Goal: Information Seeking & Learning: Learn about a topic

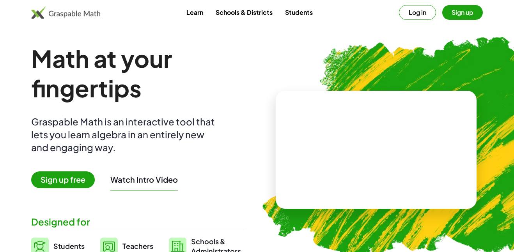
click at [432, 12] on button "Log in" at bounding box center [417, 12] width 37 height 15
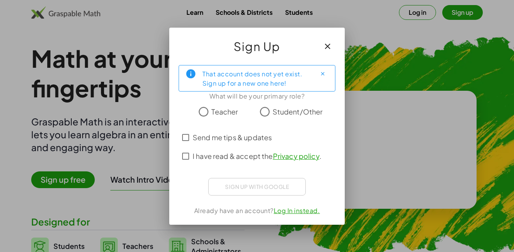
click at [256, 113] on div "Teacher Student/Other" at bounding box center [257, 112] width 157 height 16
click at [190, 147] on div "I have read & accept the Privacy policy ." at bounding box center [257, 156] width 157 height 19
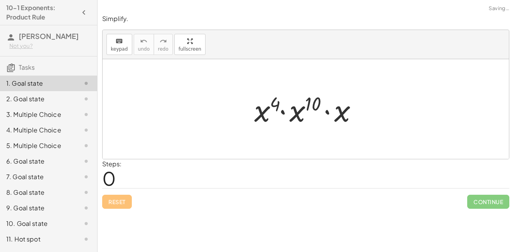
click at [281, 101] on div at bounding box center [309, 109] width 117 height 40
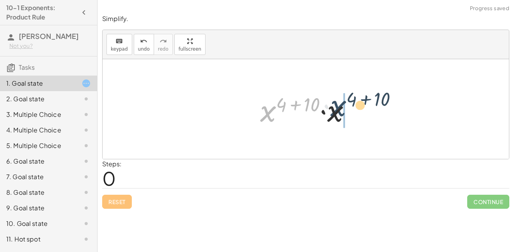
drag, startPoint x: 269, startPoint y: 120, endPoint x: 339, endPoint y: 115, distance: 70.8
click at [339, 115] on div at bounding box center [308, 109] width 105 height 40
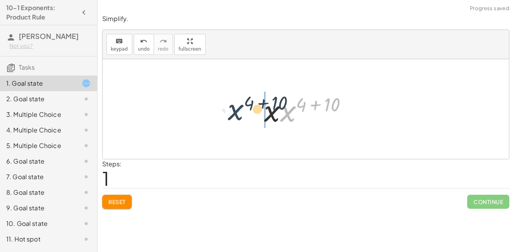
drag, startPoint x: 293, startPoint y: 114, endPoint x: 237, endPoint y: 113, distance: 56.2
click at [237, 113] on div "· x 4 · x 10 · x · x ( + 4 + 10 ) · x · x ( + 4 + 10 ) · x 4 10 · x ( + + )" at bounding box center [306, 109] width 407 height 100
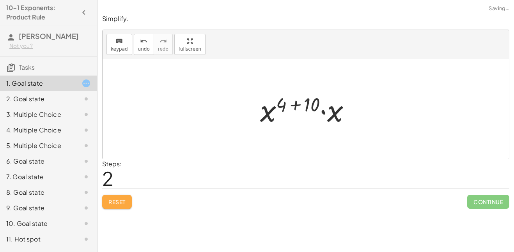
click at [115, 204] on span "Reset" at bounding box center [116, 202] width 17 height 7
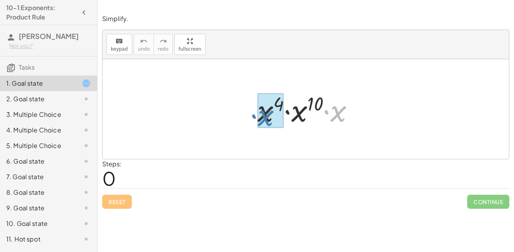
drag, startPoint x: 344, startPoint y: 108, endPoint x: 272, endPoint y: 112, distance: 72.7
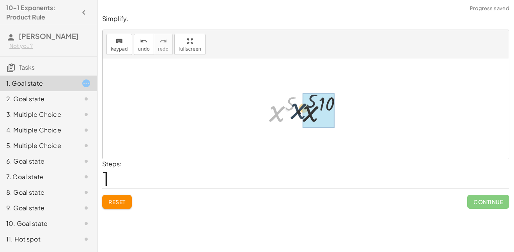
drag, startPoint x: 283, startPoint y: 113, endPoint x: 307, endPoint y: 110, distance: 23.6
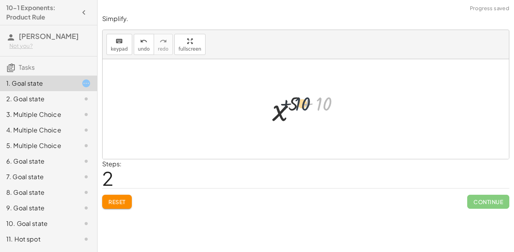
drag, startPoint x: 318, startPoint y: 101, endPoint x: 295, endPoint y: 101, distance: 23.0
click at [295, 101] on div at bounding box center [308, 109] width 81 height 39
drag, startPoint x: 290, startPoint y: 103, endPoint x: 313, endPoint y: 104, distance: 23.4
click at [313, 104] on div at bounding box center [308, 109] width 81 height 39
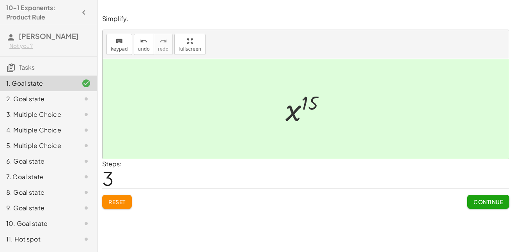
click at [488, 206] on button "Continue" at bounding box center [488, 202] width 42 height 14
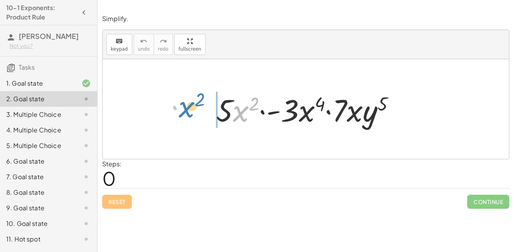
drag, startPoint x: 246, startPoint y: 112, endPoint x: 179, endPoint y: 112, distance: 67.1
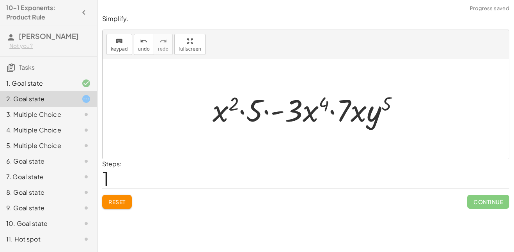
click at [239, 102] on div at bounding box center [309, 109] width 201 height 40
click at [0, 0] on div "Simplify. keyboard keypad undo undo redo redo fullscreen · 5 · x 2 · - 3 · x 4 …" at bounding box center [0, 0] width 0 height 0
click at [117, 205] on span "Reset" at bounding box center [116, 202] width 17 height 7
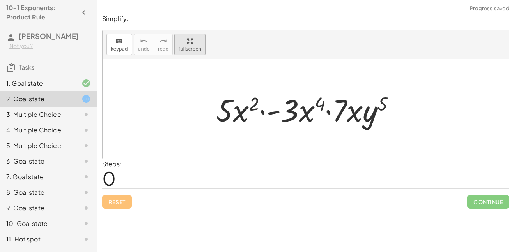
click at [0, 0] on div "Simplify. keyboard keypad undo undo redo redo fullscreen · 5 · x 2 · - 3 · x 4 …" at bounding box center [0, 0] width 0 height 0
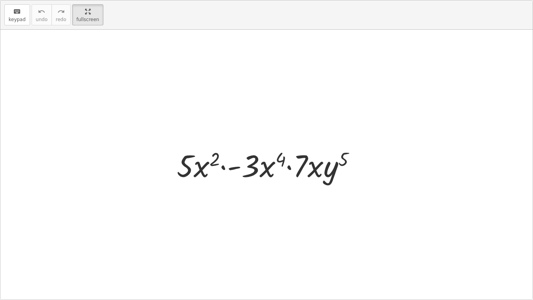
click at [111, 11] on div "keyboard keypad undo undo redo redo fullscreen" at bounding box center [266, 14] width 532 height 29
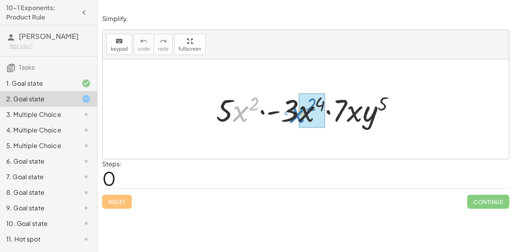
drag, startPoint x: 238, startPoint y: 111, endPoint x: 298, endPoint y: 112, distance: 60.1
click at [298, 112] on div at bounding box center [308, 109] width 193 height 40
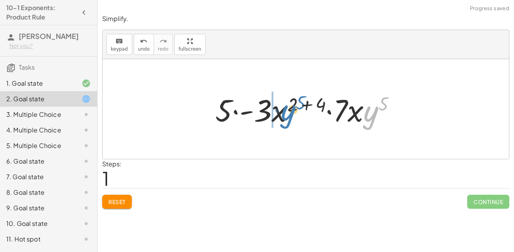
drag, startPoint x: 366, startPoint y: 119, endPoint x: 283, endPoint y: 118, distance: 82.7
click at [283, 118] on div at bounding box center [308, 109] width 194 height 40
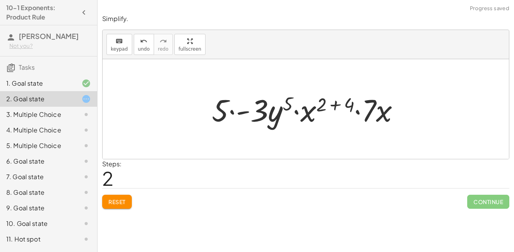
click at [127, 199] on button "Reset" at bounding box center [117, 202] width 30 height 14
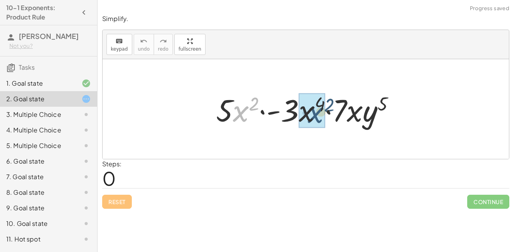
drag, startPoint x: 245, startPoint y: 112, endPoint x: 320, endPoint y: 113, distance: 75.3
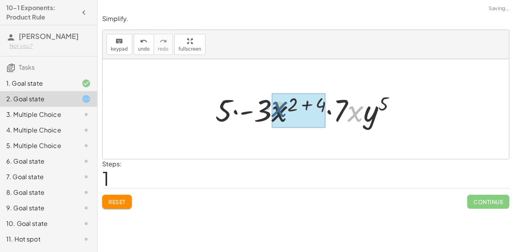
drag, startPoint x: 358, startPoint y: 116, endPoint x: 281, endPoint y: 112, distance: 77.4
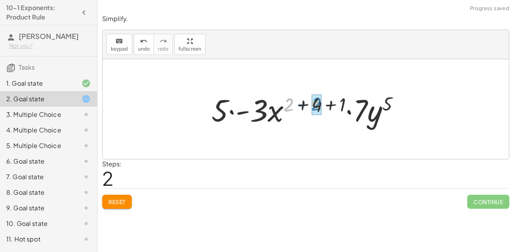
drag, startPoint x: 291, startPoint y: 106, endPoint x: 317, endPoint y: 105, distance: 25.8
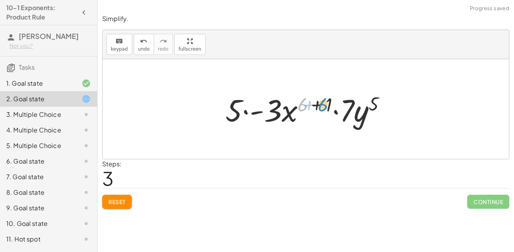
drag, startPoint x: 303, startPoint y: 106, endPoint x: 323, endPoint y: 106, distance: 20.3
click at [323, 106] on div at bounding box center [309, 109] width 175 height 40
drag, startPoint x: 304, startPoint y: 104, endPoint x: 331, endPoint y: 106, distance: 27.0
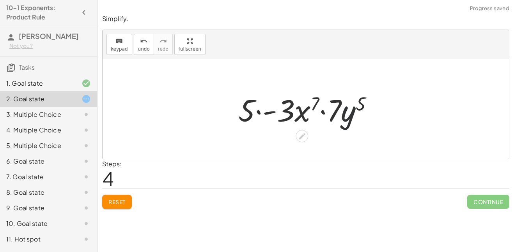
click at [355, 106] on div at bounding box center [309, 109] width 149 height 40
drag, startPoint x: 304, startPoint y: 110, endPoint x: 349, endPoint y: 115, distance: 45.9
click at [349, 115] on div at bounding box center [309, 109] width 149 height 40
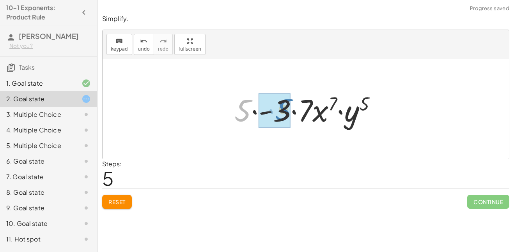
drag, startPoint x: 240, startPoint y: 110, endPoint x: 279, endPoint y: 109, distance: 38.3
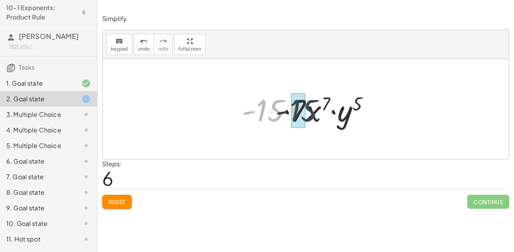
drag, startPoint x: 279, startPoint y: 113, endPoint x: 313, endPoint y: 112, distance: 33.9
click at [313, 112] on div at bounding box center [309, 109] width 142 height 40
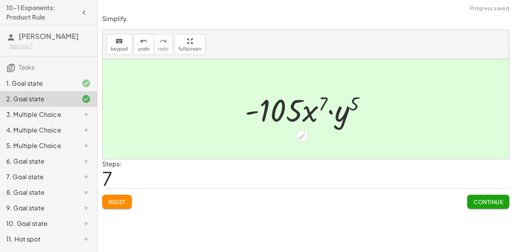
click at [279, 116] on div at bounding box center [309, 109] width 136 height 40
click at [490, 200] on span "Continue" at bounding box center [489, 202] width 30 height 7
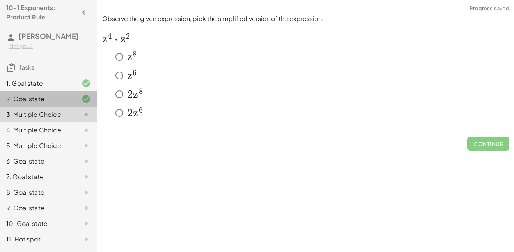
click at [61, 123] on div "2. Goal state" at bounding box center [48, 131] width 97 height 16
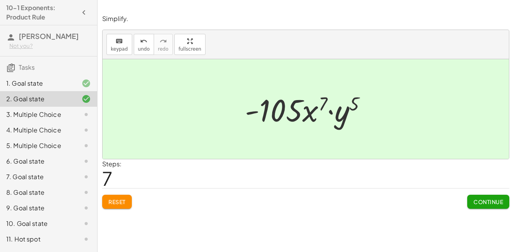
click at [49, 83] on div "1. Goal state" at bounding box center [37, 83] width 63 height 9
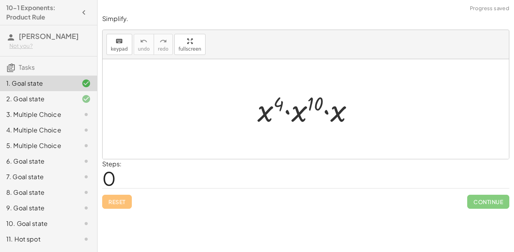
click at [73, 100] on div at bounding box center [80, 98] width 22 height 9
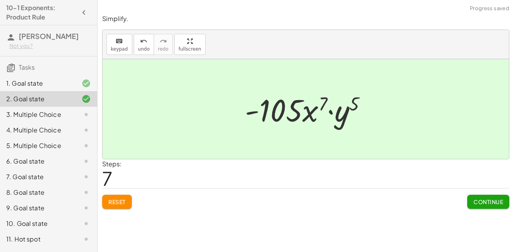
click at [65, 85] on div "1. Goal state" at bounding box center [37, 83] width 63 height 9
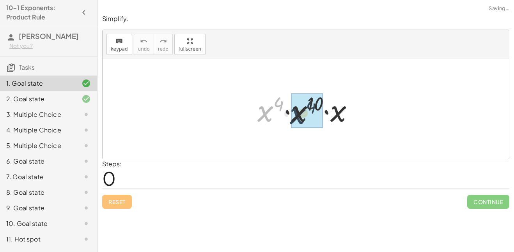
drag, startPoint x: 263, startPoint y: 120, endPoint x: 295, endPoint y: 122, distance: 32.8
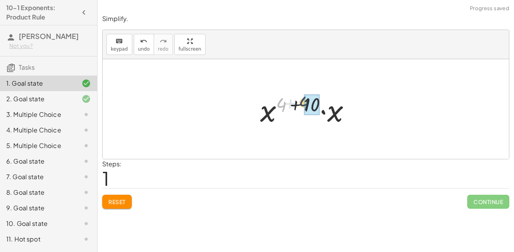
drag, startPoint x: 284, startPoint y: 110, endPoint x: 310, endPoint y: 109, distance: 25.4
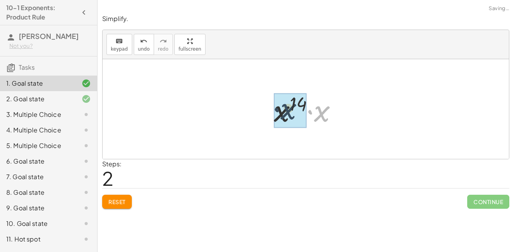
drag, startPoint x: 320, startPoint y: 117, endPoint x: 286, endPoint y: 114, distance: 34.4
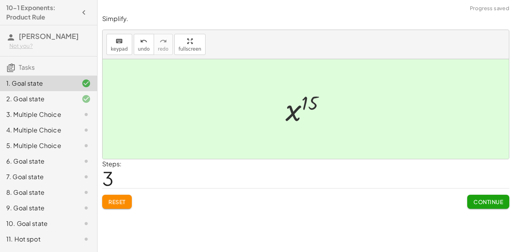
click at [484, 205] on span "Continue" at bounding box center [489, 202] width 30 height 7
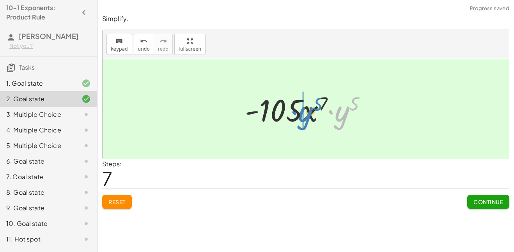
drag, startPoint x: 334, startPoint y: 112, endPoint x: 298, endPoint y: 112, distance: 35.5
click at [298, 112] on div at bounding box center [309, 109] width 136 height 40
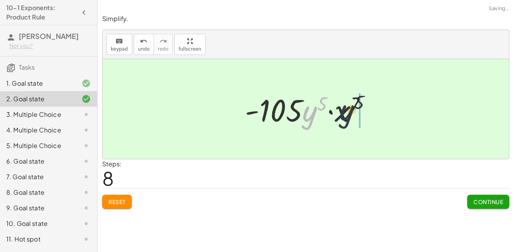
drag, startPoint x: 313, startPoint y: 114, endPoint x: 357, endPoint y: 112, distance: 43.3
click at [357, 112] on div at bounding box center [309, 109] width 136 height 40
click at [122, 206] on button "Reset" at bounding box center [117, 202] width 30 height 14
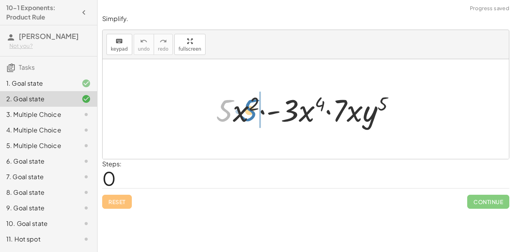
drag, startPoint x: 232, startPoint y: 115, endPoint x: 220, endPoint y: 101, distance: 18.0
click at [220, 101] on div at bounding box center [308, 109] width 193 height 40
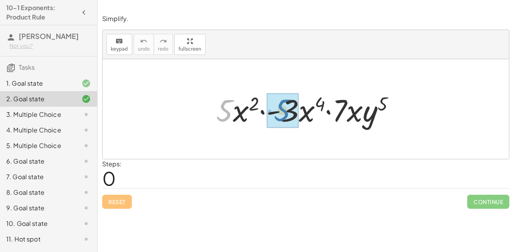
drag, startPoint x: 214, startPoint y: 107, endPoint x: 272, endPoint y: 106, distance: 57.8
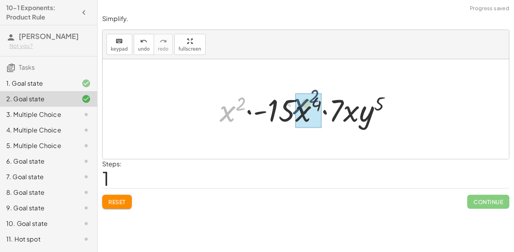
drag, startPoint x: 229, startPoint y: 114, endPoint x: 308, endPoint y: 108, distance: 79.1
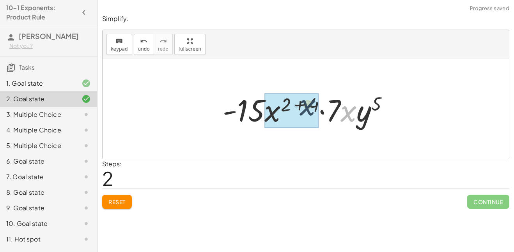
drag, startPoint x: 350, startPoint y: 115, endPoint x: 305, endPoint y: 108, distance: 45.4
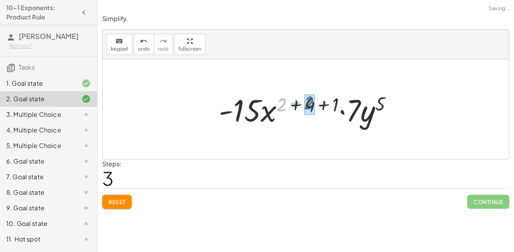
drag, startPoint x: 279, startPoint y: 110, endPoint x: 305, endPoint y: 106, distance: 26.1
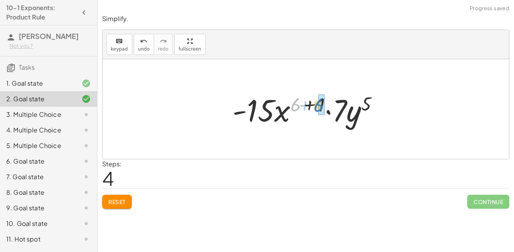
drag, startPoint x: 294, startPoint y: 108, endPoint x: 318, endPoint y: 108, distance: 23.8
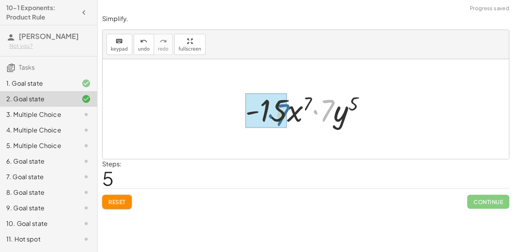
drag, startPoint x: 331, startPoint y: 110, endPoint x: 286, endPoint y: 115, distance: 45.5
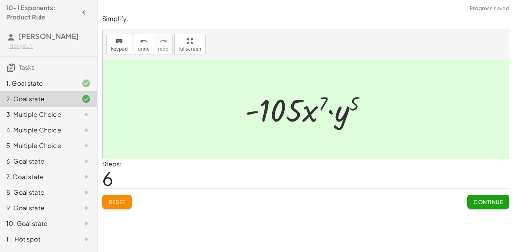
click at [500, 199] on span "Continue" at bounding box center [489, 202] width 30 height 7
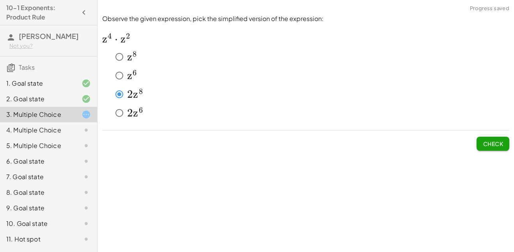
click at [0, 0] on div "Observe the given expression, pick the simplified version of the expression: ﻿ …" at bounding box center [0, 0] width 0 height 0
click at [479, 151] on button "Check" at bounding box center [493, 144] width 33 height 14
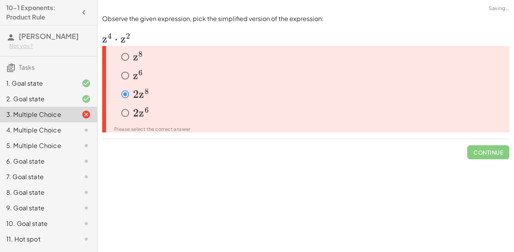
click at [463, 148] on div "Continue" at bounding box center [305, 149] width 407 height 20
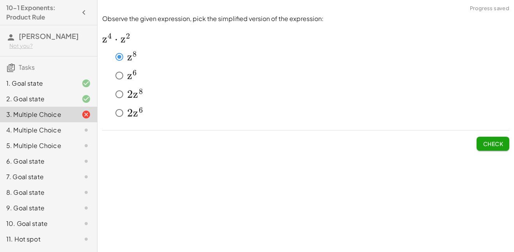
click at [500, 146] on span "Check" at bounding box center [493, 143] width 20 height 7
click at [502, 148] on button "Check" at bounding box center [493, 144] width 33 height 14
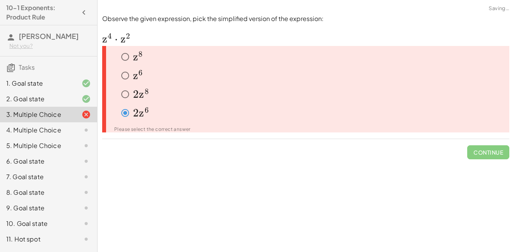
click at [493, 151] on span "Continue" at bounding box center [488, 149] width 42 height 20
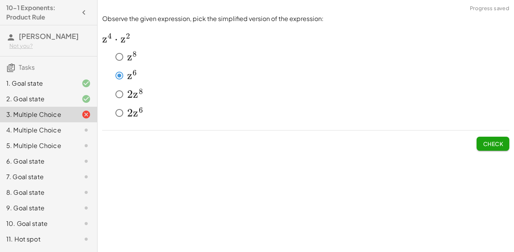
click at [493, 142] on span "Check" at bounding box center [493, 143] width 20 height 7
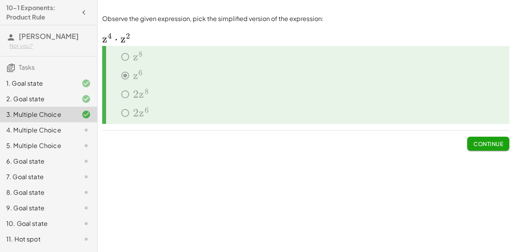
click at [493, 142] on span "Continue" at bounding box center [489, 143] width 30 height 7
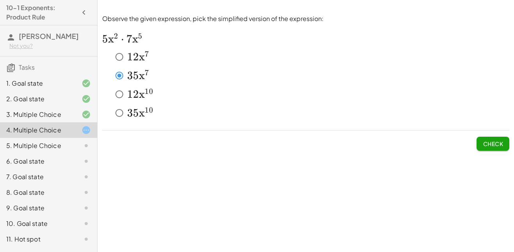
click at [500, 143] on span "Check" at bounding box center [493, 143] width 20 height 7
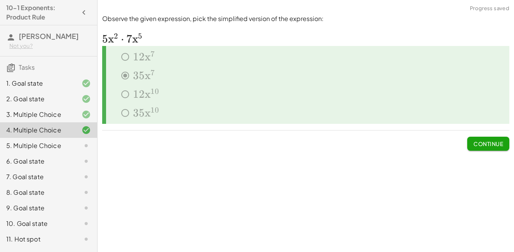
click at [480, 133] on span "Continue" at bounding box center [488, 141] width 42 height 20
click at [481, 135] on span "Continue" at bounding box center [488, 141] width 42 height 20
click at [481, 139] on button "Continue" at bounding box center [488, 144] width 42 height 14
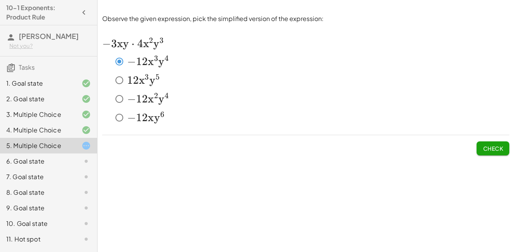
click at [509, 152] on button "Check" at bounding box center [493, 149] width 33 height 14
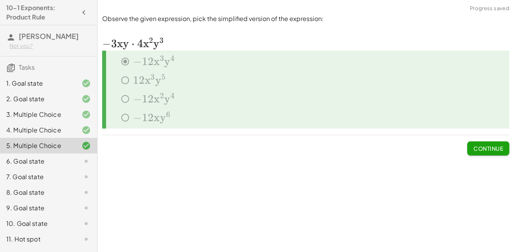
click at [471, 152] on button "Continue" at bounding box center [488, 149] width 42 height 14
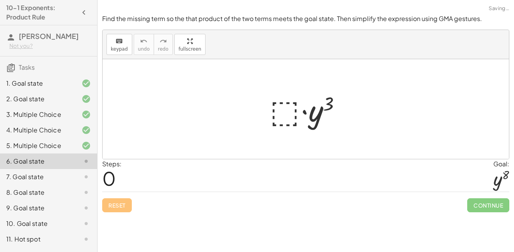
click at [286, 118] on div at bounding box center [308, 109] width 85 height 40
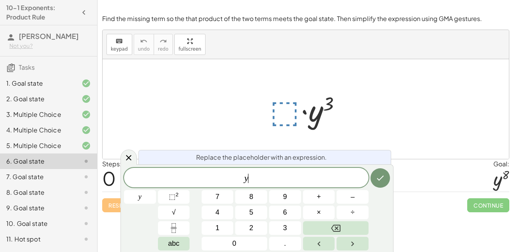
scroll to position [1, 0]
click at [170, 201] on span "⬚ 2" at bounding box center [174, 197] width 10 height 11
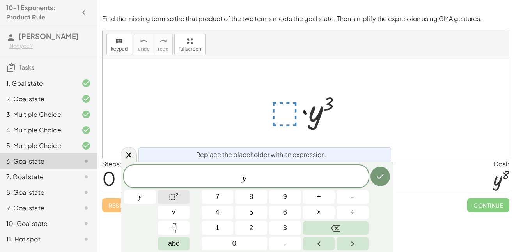
click at [174, 197] on span "⬚" at bounding box center [172, 197] width 7 height 8
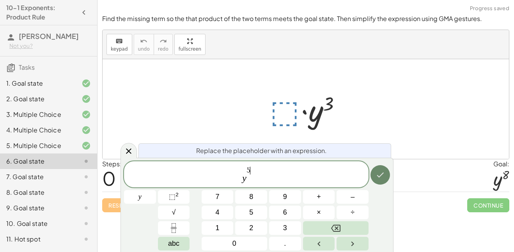
click at [381, 168] on button "Done" at bounding box center [381, 175] width 20 height 20
click at [245, 168] on span "y ​ 5" at bounding box center [246, 175] width 245 height 18
click at [374, 173] on button "Done" at bounding box center [381, 175] width 20 height 20
click at [327, 176] on span "y ​ 5" at bounding box center [246, 175] width 245 height 18
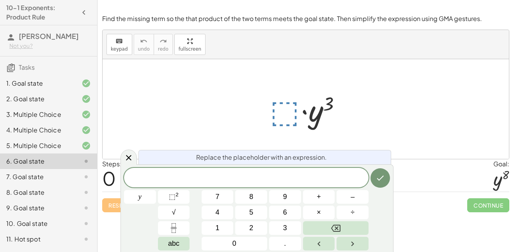
scroll to position [1, 0]
click at [175, 199] on span "⬚" at bounding box center [172, 197] width 7 height 8
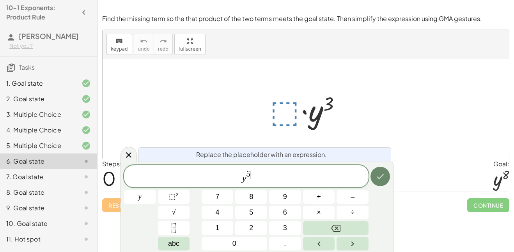
click at [386, 174] on button "Done" at bounding box center [381, 177] width 20 height 20
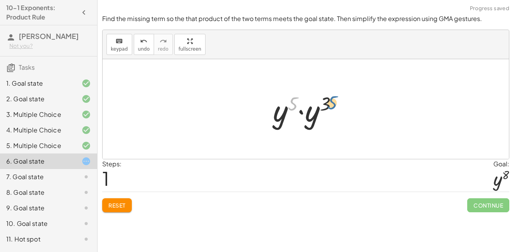
drag, startPoint x: 295, startPoint y: 106, endPoint x: 335, endPoint y: 105, distance: 39.8
click at [335, 105] on div at bounding box center [308, 109] width 79 height 40
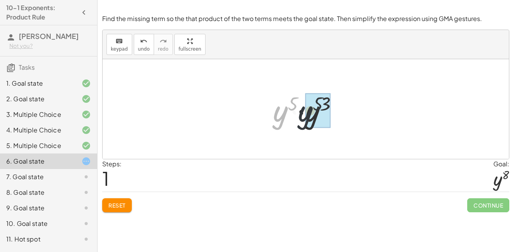
drag, startPoint x: 282, startPoint y: 115, endPoint x: 318, endPoint y: 115, distance: 35.5
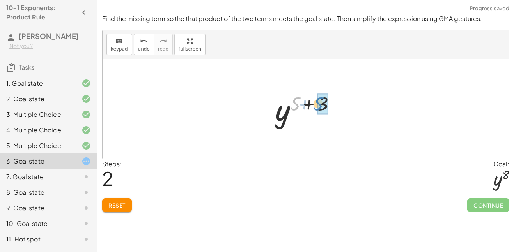
drag, startPoint x: 294, startPoint y: 105, endPoint x: 317, endPoint y: 105, distance: 22.6
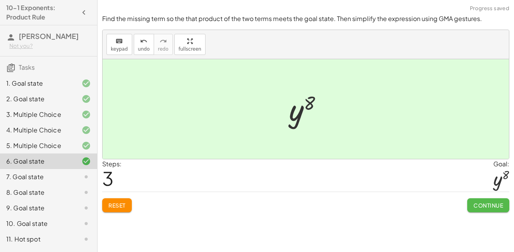
click at [492, 208] on span "Continue" at bounding box center [489, 205] width 30 height 7
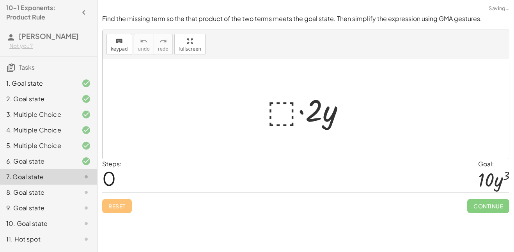
click at [282, 100] on div at bounding box center [309, 109] width 92 height 40
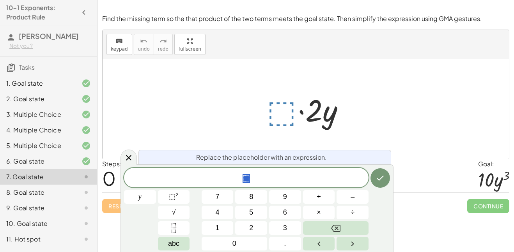
scroll to position [2, 0]
click at [171, 197] on span "⬚" at bounding box center [172, 197] width 7 height 8
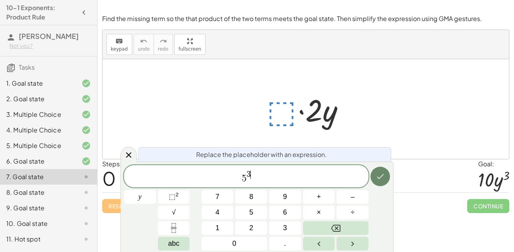
click at [383, 181] on icon "Done" at bounding box center [380, 176] width 9 height 9
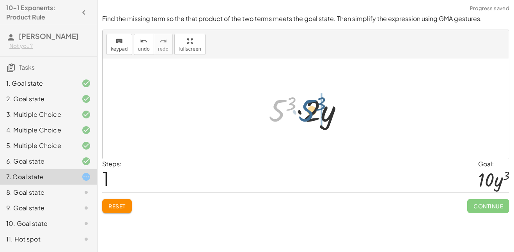
drag, startPoint x: 281, startPoint y: 115, endPoint x: 313, endPoint y: 116, distance: 32.4
click at [313, 116] on div at bounding box center [309, 109] width 88 height 40
drag, startPoint x: 277, startPoint y: 114, endPoint x: 302, endPoint y: 112, distance: 25.0
click at [302, 112] on div at bounding box center [309, 109] width 96 height 40
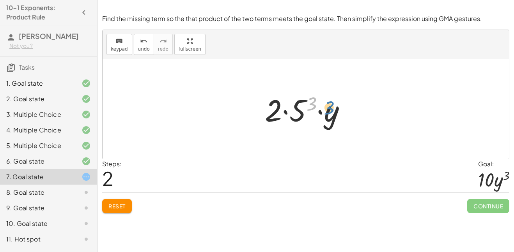
drag, startPoint x: 311, startPoint y: 104, endPoint x: 332, endPoint y: 109, distance: 21.7
click at [332, 109] on div at bounding box center [309, 109] width 96 height 40
drag, startPoint x: 315, startPoint y: 101, endPoint x: 348, endPoint y: 110, distance: 34.5
click at [348, 110] on div at bounding box center [309, 109] width 96 height 40
drag, startPoint x: 274, startPoint y: 112, endPoint x: 300, endPoint y: 110, distance: 26.6
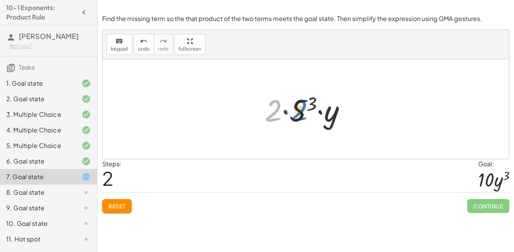
click at [300, 110] on div at bounding box center [309, 109] width 96 height 40
drag, startPoint x: 299, startPoint y: 110, endPoint x: 334, endPoint y: 115, distance: 35.1
click at [334, 115] on div at bounding box center [309, 109] width 96 height 40
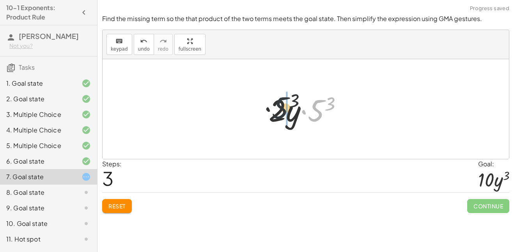
drag, startPoint x: 318, startPoint y: 112, endPoint x: 275, endPoint y: 109, distance: 42.6
click at [275, 109] on div at bounding box center [309, 109] width 88 height 40
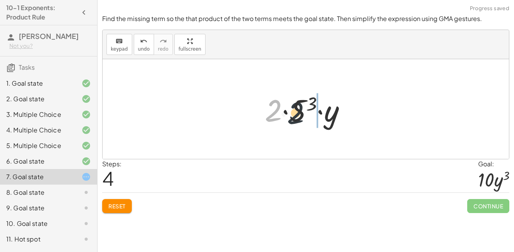
drag, startPoint x: 272, startPoint y: 112, endPoint x: 303, endPoint y: 115, distance: 31.4
click at [303, 115] on div at bounding box center [309, 109] width 96 height 40
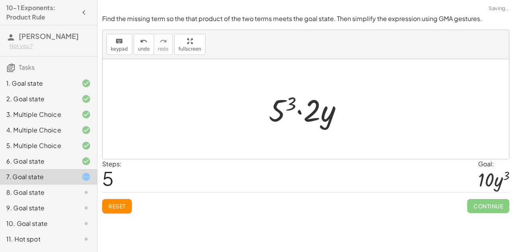
click at [120, 207] on span "Reset" at bounding box center [116, 206] width 17 height 7
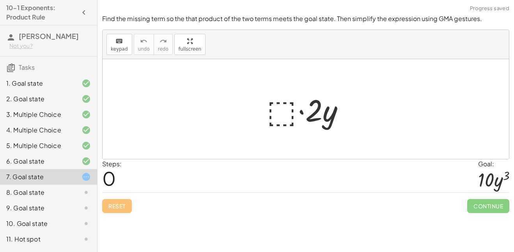
click at [293, 98] on div at bounding box center [309, 109] width 92 height 40
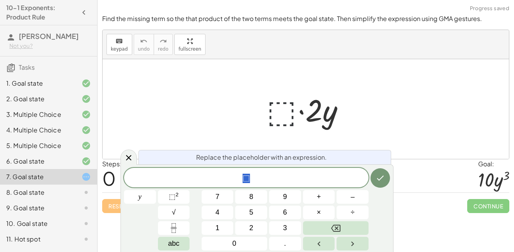
scroll to position [2, 0]
click at [283, 109] on div at bounding box center [309, 109] width 92 height 40
click at [178, 197] on sup "2" at bounding box center [177, 195] width 3 height 6
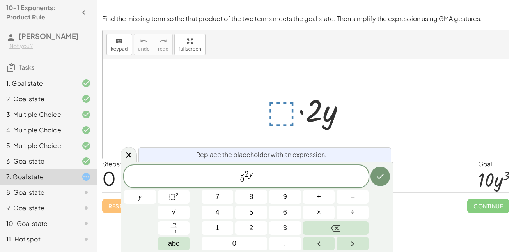
click at [367, 183] on span "5 2 y ​" at bounding box center [246, 177] width 245 height 14
click at [385, 183] on button "Done" at bounding box center [381, 177] width 20 height 20
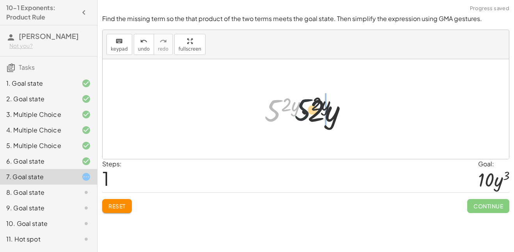
drag, startPoint x: 274, startPoint y: 111, endPoint x: 317, endPoint y: 110, distance: 43.3
click at [317, 110] on div at bounding box center [309, 109] width 96 height 40
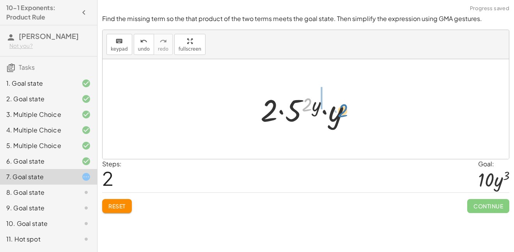
drag, startPoint x: 309, startPoint y: 113, endPoint x: 337, endPoint y: 117, distance: 28.1
click at [337, 117] on div at bounding box center [309, 109] width 104 height 40
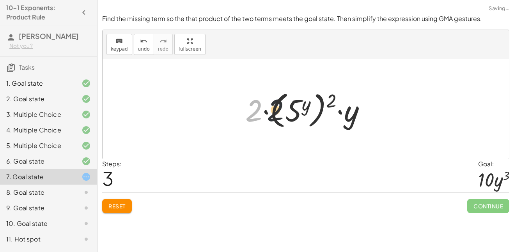
drag, startPoint x: 261, startPoint y: 115, endPoint x: 312, endPoint y: 114, distance: 50.7
click at [312, 114] on div at bounding box center [309, 109] width 135 height 43
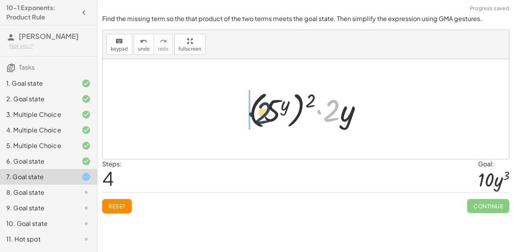
drag, startPoint x: 325, startPoint y: 114, endPoint x: 241, endPoint y: 118, distance: 83.6
click at [241, 118] on div "· ⬚ · 2 · y · 5 ( · 2 · y ) · 2 · y · 2 · 5 ( · 2 · y ) · y · 2 · ( 5 y ) 2 · y…" at bounding box center [305, 109] width 137 height 47
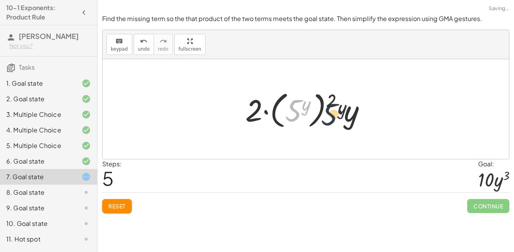
drag, startPoint x: 299, startPoint y: 103, endPoint x: 339, endPoint y: 107, distance: 40.4
click at [339, 107] on div at bounding box center [309, 109] width 135 height 43
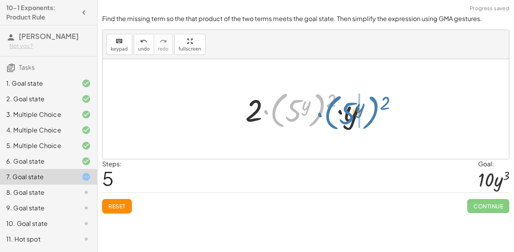
drag, startPoint x: 273, startPoint y: 114, endPoint x: 327, endPoint y: 116, distance: 54.3
click at [327, 116] on div at bounding box center [309, 109] width 135 height 43
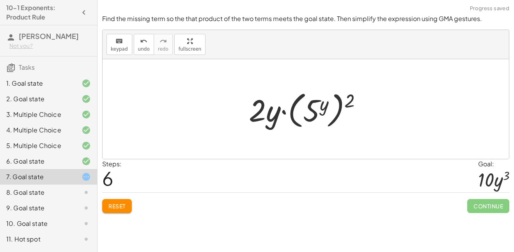
click at [264, 100] on div at bounding box center [308, 109] width 127 height 43
click at [130, 203] on button "Reset" at bounding box center [117, 206] width 30 height 14
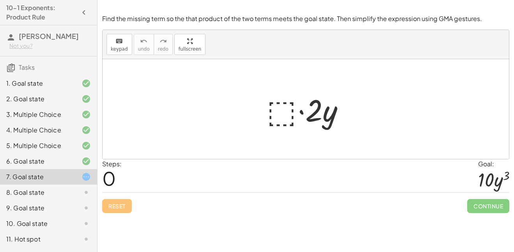
click at [280, 101] on div at bounding box center [309, 109] width 92 height 40
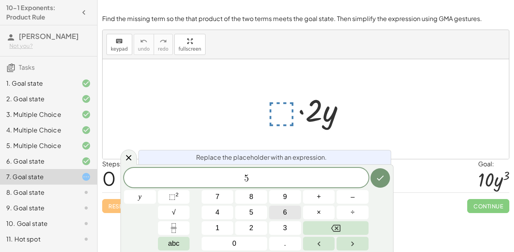
scroll to position [4, 0]
click at [387, 173] on button "Done" at bounding box center [381, 179] width 20 height 20
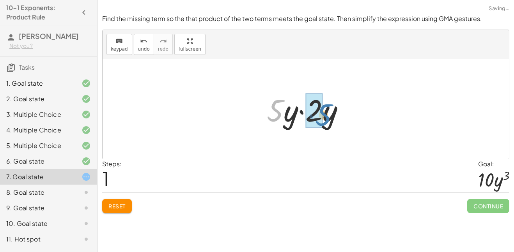
drag, startPoint x: 279, startPoint y: 117, endPoint x: 323, endPoint y: 118, distance: 44.9
click at [323, 118] on div at bounding box center [309, 109] width 92 height 40
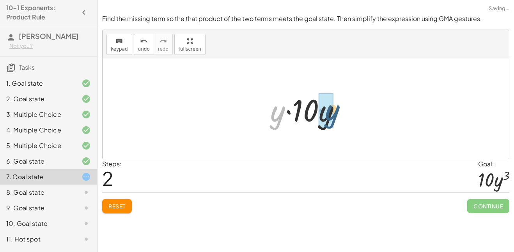
drag, startPoint x: 268, startPoint y: 114, endPoint x: 325, endPoint y: 112, distance: 57.8
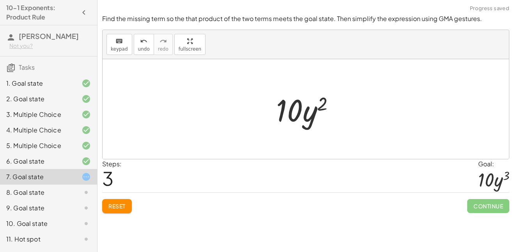
click at [124, 201] on button "Reset" at bounding box center [117, 206] width 30 height 14
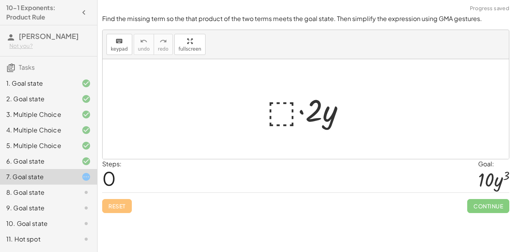
click at [285, 116] on div at bounding box center [309, 109] width 92 height 40
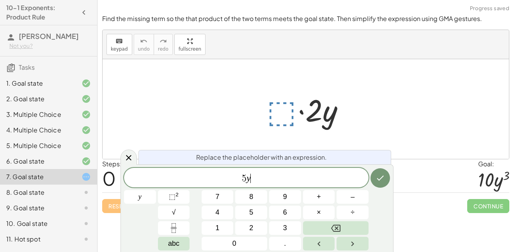
scroll to position [5, 0]
click at [388, 176] on button "Done" at bounding box center [381, 179] width 20 height 20
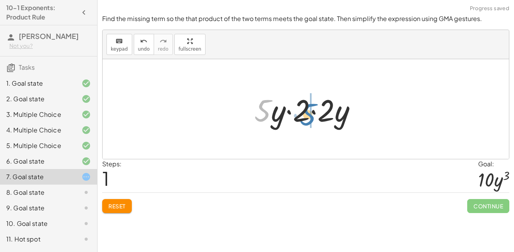
drag, startPoint x: 265, startPoint y: 113, endPoint x: 306, endPoint y: 117, distance: 42.0
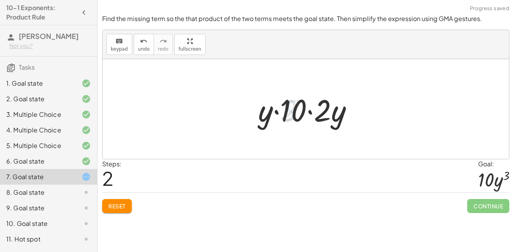
click at [128, 206] on button "Reset" at bounding box center [117, 206] width 30 height 14
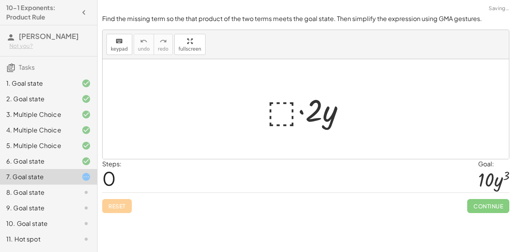
click at [128, 206] on div "Reset Continue" at bounding box center [305, 203] width 407 height 21
click at [279, 105] on div at bounding box center [309, 109] width 92 height 40
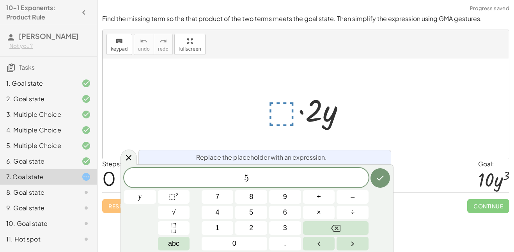
scroll to position [7, 0]
click at [178, 196] on sup "2" at bounding box center [177, 195] width 3 height 6
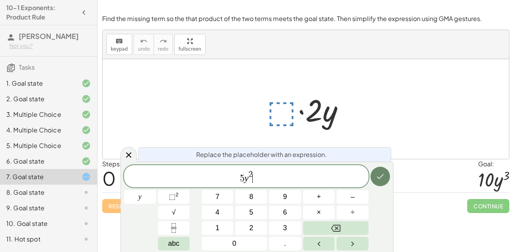
click at [380, 183] on button "Done" at bounding box center [381, 177] width 20 height 20
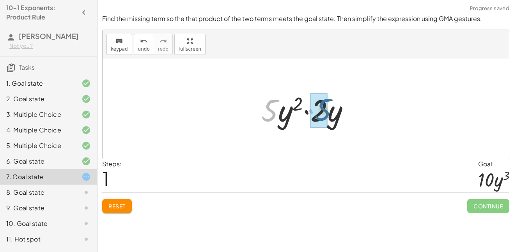
drag, startPoint x: 266, startPoint y: 119, endPoint x: 320, endPoint y: 119, distance: 54.2
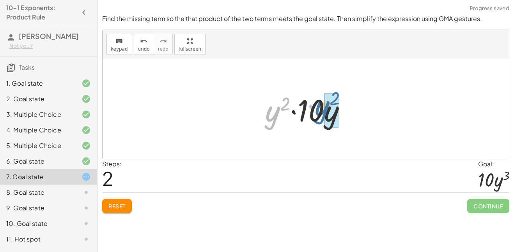
drag, startPoint x: 274, startPoint y: 120, endPoint x: 324, endPoint y: 115, distance: 50.6
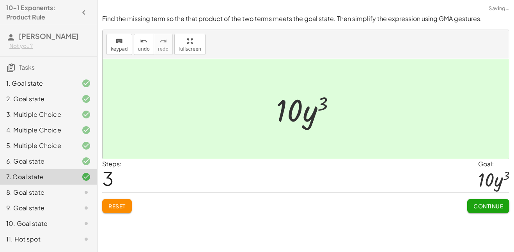
click at [487, 204] on span "Continue" at bounding box center [489, 206] width 30 height 7
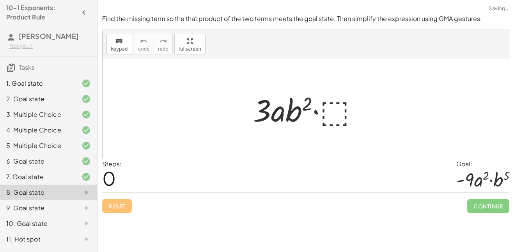
click at [333, 110] on div at bounding box center [308, 109] width 119 height 40
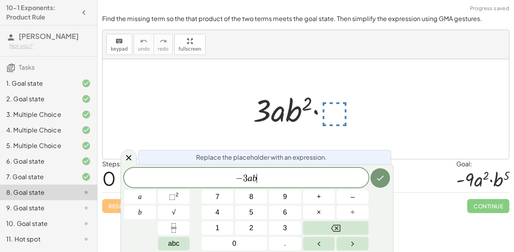
scroll to position [9, 0]
click at [176, 199] on span "⬚ 2" at bounding box center [174, 197] width 10 height 11
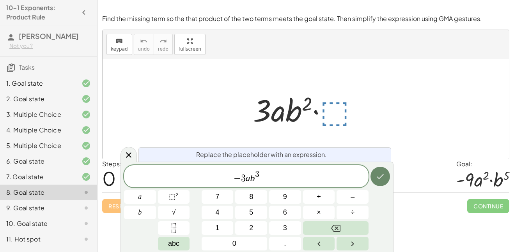
click at [378, 180] on icon "Done" at bounding box center [380, 176] width 9 height 9
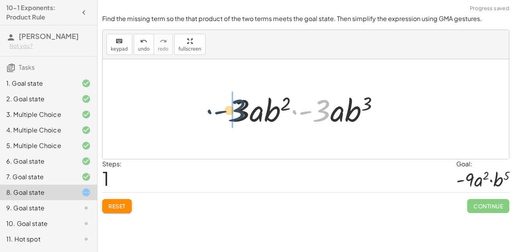
drag, startPoint x: 318, startPoint y: 109, endPoint x: 231, endPoint y: 110, distance: 87.0
click at [231, 110] on div at bounding box center [309, 109] width 162 height 40
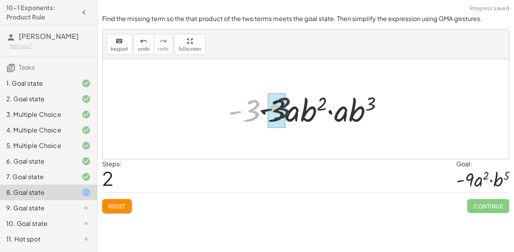
drag, startPoint x: 244, startPoint y: 114, endPoint x: 272, endPoint y: 111, distance: 28.3
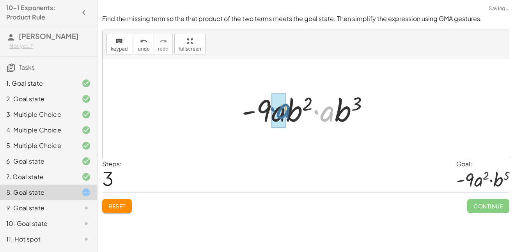
drag, startPoint x: 327, startPoint y: 115, endPoint x: 283, endPoint y: 113, distance: 43.8
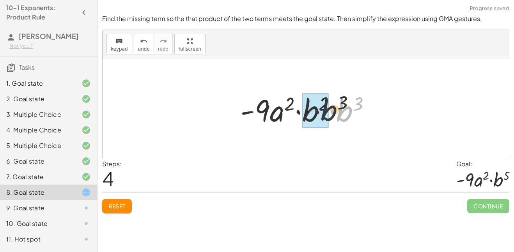
drag, startPoint x: 342, startPoint y: 112, endPoint x: 317, endPoint y: 110, distance: 25.4
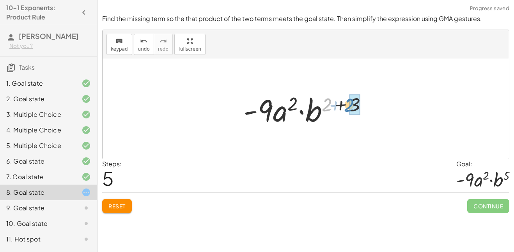
drag, startPoint x: 329, startPoint y: 109, endPoint x: 353, endPoint y: 110, distance: 24.2
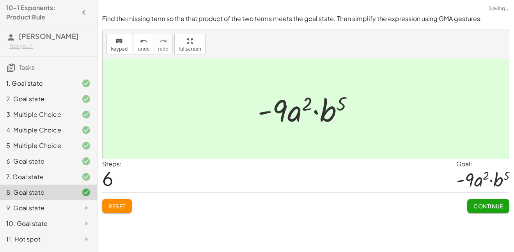
click at [0, 0] on div "Find the missing term so the that product of the two terms meets the goal state…" at bounding box center [0, 0] width 0 height 0
click at [493, 205] on span "Continue" at bounding box center [489, 206] width 30 height 7
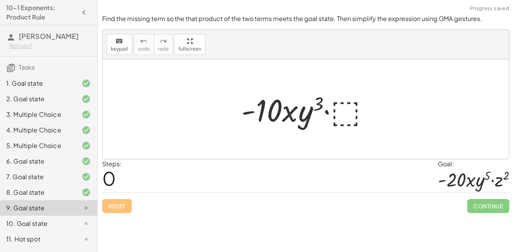
click at [357, 117] on div at bounding box center [309, 109] width 142 height 40
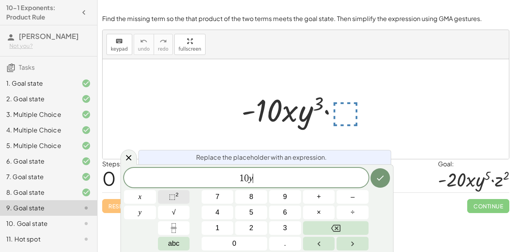
click at [182, 193] on button "⬚ 2" at bounding box center [174, 197] width 32 height 14
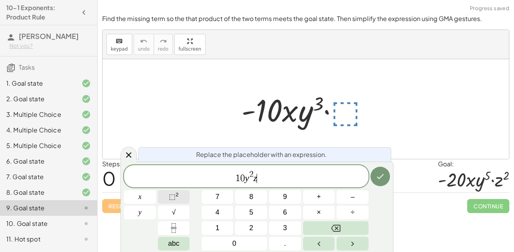
click at [165, 196] on button "⬚ 2" at bounding box center [174, 197] width 32 height 14
click at [377, 175] on icon "Done" at bounding box center [380, 176] width 9 height 9
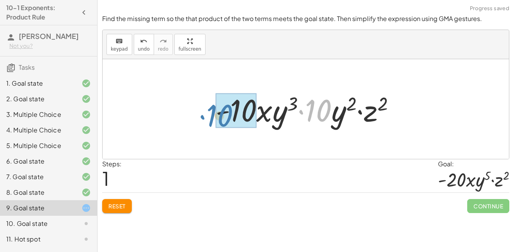
drag, startPoint x: 325, startPoint y: 105, endPoint x: 233, endPoint y: 110, distance: 93.0
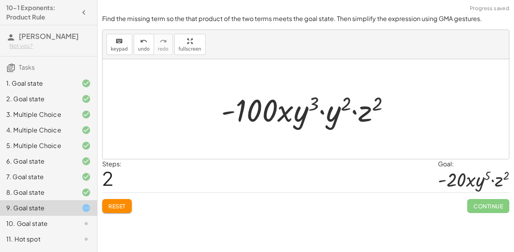
click at [116, 209] on span "Reset" at bounding box center [116, 206] width 17 height 7
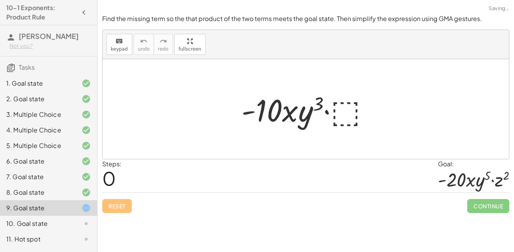
click at [350, 105] on div at bounding box center [309, 109] width 142 height 40
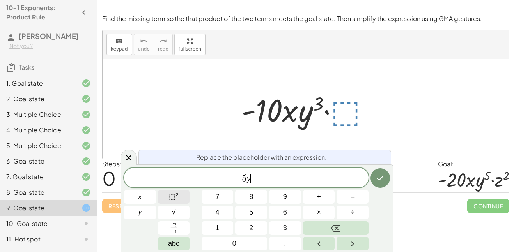
click at [185, 196] on button "⬚ 2" at bounding box center [174, 197] width 32 height 14
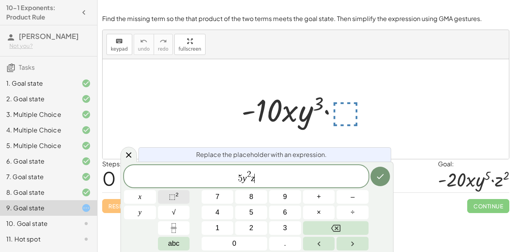
click at [178, 194] on sup "2" at bounding box center [177, 195] width 3 height 6
click at [380, 183] on button "Done" at bounding box center [381, 177] width 20 height 20
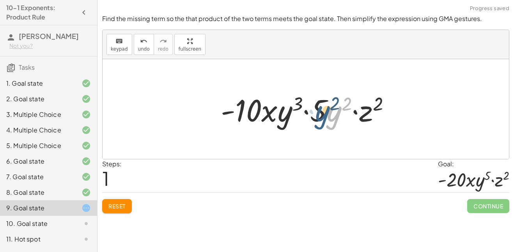
click at [329, 110] on div at bounding box center [309, 109] width 184 height 40
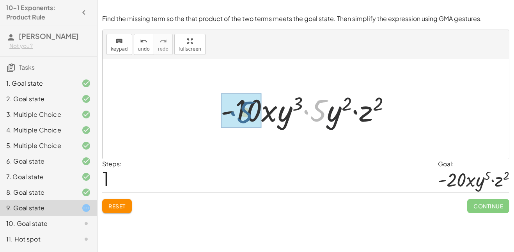
drag, startPoint x: 321, startPoint y: 109, endPoint x: 246, endPoint y: 110, distance: 74.9
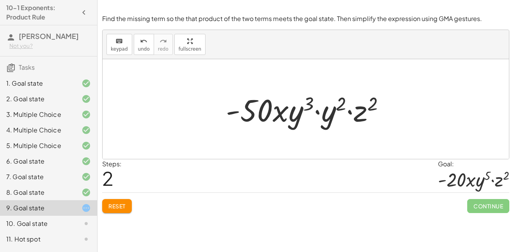
click at [124, 205] on span "Reset" at bounding box center [116, 206] width 17 height 7
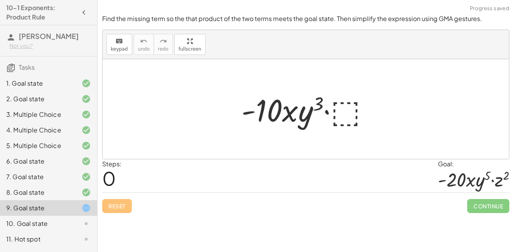
click at [354, 95] on div at bounding box center [309, 109] width 142 height 40
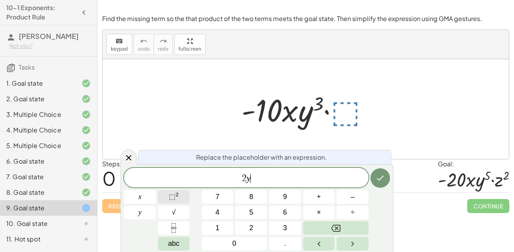
click at [188, 197] on button "⬚ 2" at bounding box center [174, 197] width 32 height 14
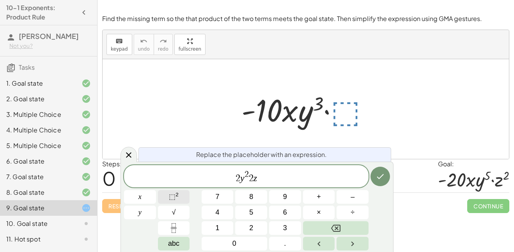
click at [185, 195] on button "⬚ 2" at bounding box center [174, 197] width 32 height 14
click at [378, 183] on button "Done" at bounding box center [381, 177] width 20 height 20
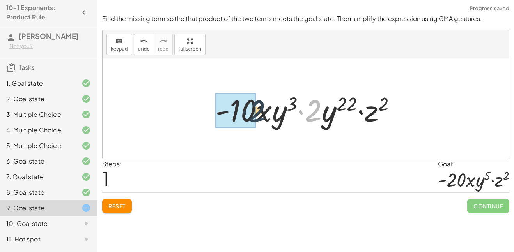
drag, startPoint x: 309, startPoint y: 117, endPoint x: 243, endPoint y: 118, distance: 66.7
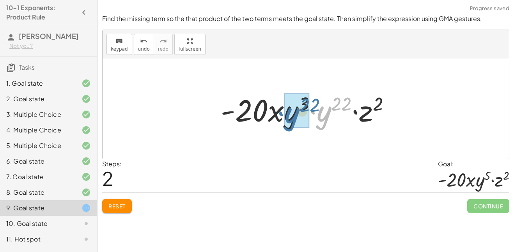
drag, startPoint x: 322, startPoint y: 116, endPoint x: 289, endPoint y: 117, distance: 32.8
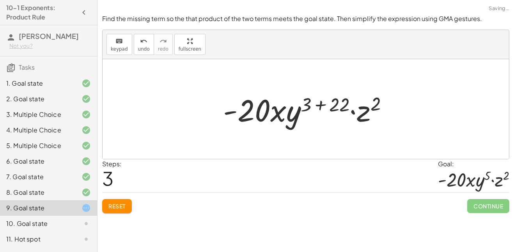
click at [115, 211] on button "Reset" at bounding box center [117, 206] width 30 height 14
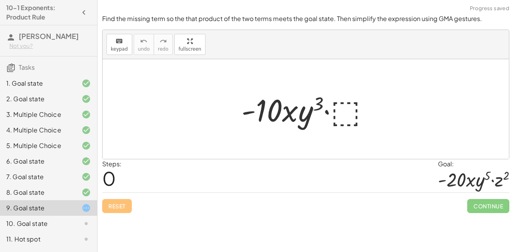
click at [354, 113] on div at bounding box center [309, 109] width 142 height 40
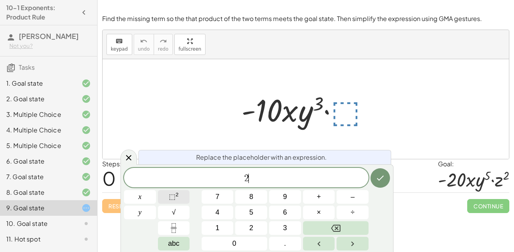
click at [174, 199] on span "⬚" at bounding box center [172, 197] width 7 height 8
click at [173, 199] on span "⬚" at bounding box center [172, 197] width 7 height 8
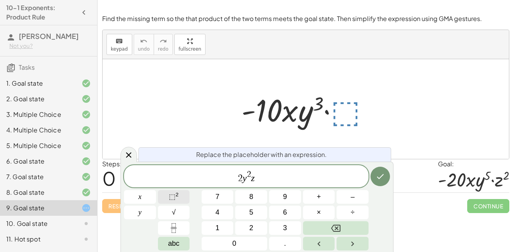
click at [177, 196] on sup "2" at bounding box center [177, 195] width 3 height 6
click at [378, 172] on icon "Done" at bounding box center [380, 176] width 9 height 9
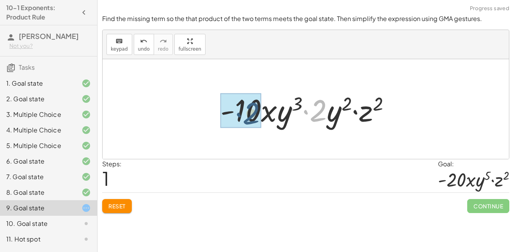
drag, startPoint x: 325, startPoint y: 109, endPoint x: 254, endPoint y: 112, distance: 71.1
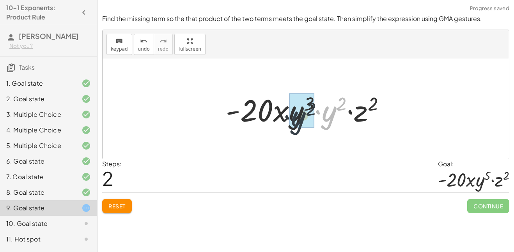
drag, startPoint x: 332, startPoint y: 110, endPoint x: 296, endPoint y: 115, distance: 37.1
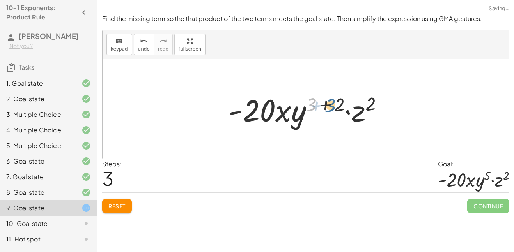
drag, startPoint x: 313, startPoint y: 105, endPoint x: 332, endPoint y: 106, distance: 19.5
click at [332, 106] on div at bounding box center [308, 109] width 169 height 40
drag, startPoint x: 339, startPoint y: 105, endPoint x: 317, endPoint y: 107, distance: 22.7
click at [317, 107] on div at bounding box center [308, 109] width 169 height 40
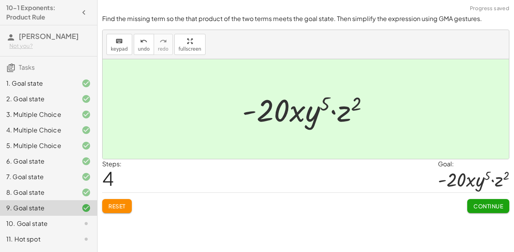
click at [496, 203] on span "Continue" at bounding box center [489, 206] width 30 height 7
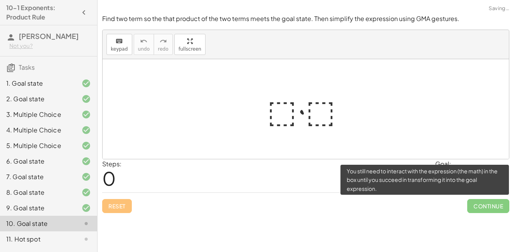
click at [496, 203] on span "Continue" at bounding box center [488, 206] width 42 height 14
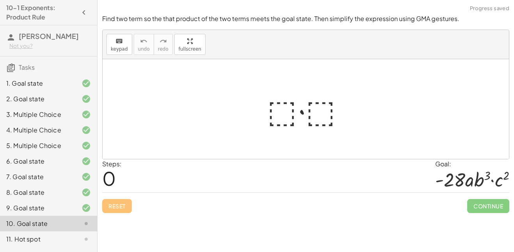
click at [414, 196] on div "Reset Continue" at bounding box center [305, 203] width 407 height 21
click at [282, 103] on div at bounding box center [308, 109] width 91 height 40
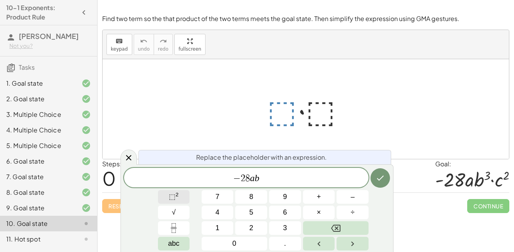
click at [172, 193] on span "⬚" at bounding box center [172, 197] width 7 height 8
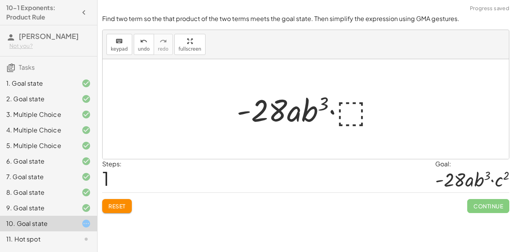
click at [354, 117] on div at bounding box center [309, 109] width 152 height 40
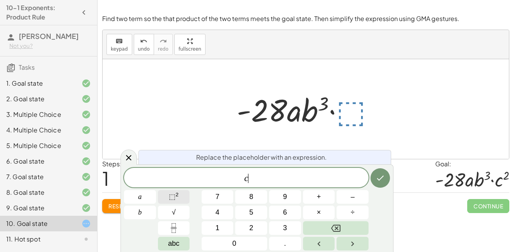
click at [177, 195] on sup "2" at bounding box center [177, 195] width 3 height 6
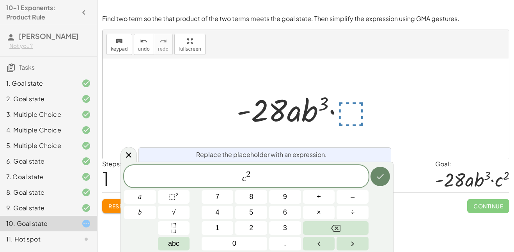
click at [384, 174] on icon "Done" at bounding box center [380, 176] width 9 height 9
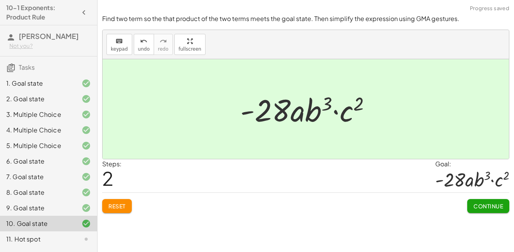
click at [492, 208] on span "Continue" at bounding box center [489, 206] width 30 height 7
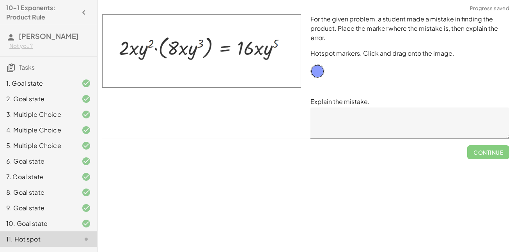
click at [27, 247] on div "10. Goal state" at bounding box center [48, 255] width 97 height 16
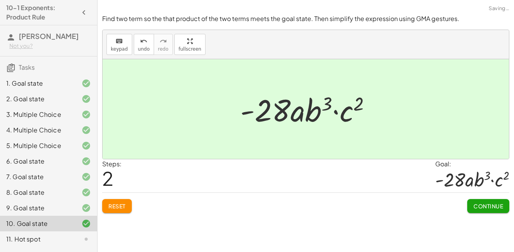
click at [32, 237] on div "11. Hot spot" at bounding box center [37, 239] width 63 height 9
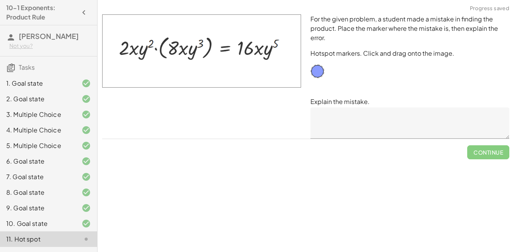
scroll to position [14, 0]
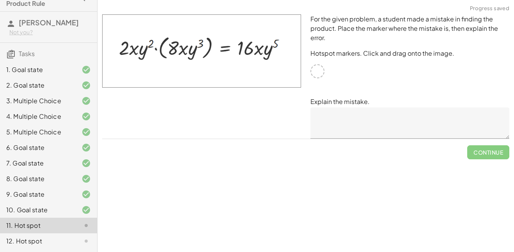
click at [323, 74] on div at bounding box center [318, 71] width 14 height 14
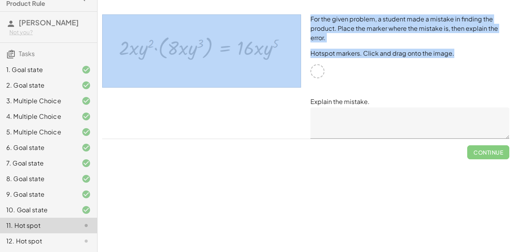
drag, startPoint x: 321, startPoint y: 75, endPoint x: 284, endPoint y: 48, distance: 45.7
click at [284, 48] on div "For the given problem, a student made a mistake in finding the product. Place t…" at bounding box center [306, 77] width 417 height 134
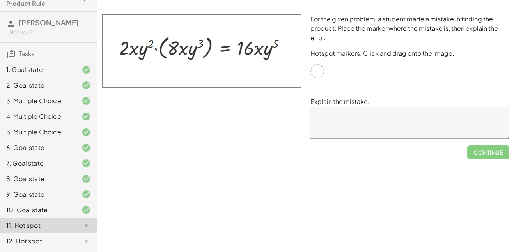
click at [322, 79] on div "For the given problem, a student made a mistake in finding the product. Place t…" at bounding box center [410, 77] width 208 height 134
click at [320, 76] on div at bounding box center [318, 71] width 14 height 14
click at [315, 68] on div at bounding box center [318, 71] width 14 height 14
click at [316, 70] on div at bounding box center [318, 71] width 14 height 14
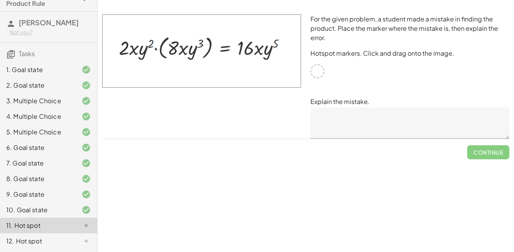
click at [271, 43] on img at bounding box center [201, 50] width 199 height 73
click at [274, 44] on img at bounding box center [201, 50] width 199 height 73
drag, startPoint x: 274, startPoint y: 44, endPoint x: 204, endPoint y: 56, distance: 70.4
click at [204, 56] on img at bounding box center [201, 50] width 199 height 73
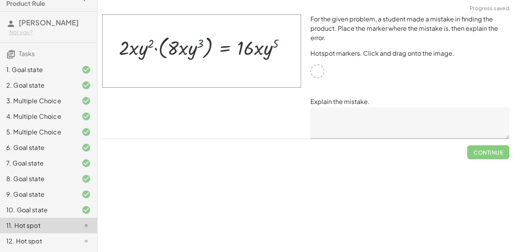
click at [204, 56] on img at bounding box center [201, 50] width 199 height 73
click at [173, 46] on img at bounding box center [201, 50] width 199 height 73
click at [156, 46] on img at bounding box center [201, 50] width 199 height 73
click at [319, 59] on div "For the given problem, a student made a mistake in finding the product. Place t…" at bounding box center [410, 77] width 208 height 134
click at [321, 67] on div at bounding box center [318, 71] width 14 height 14
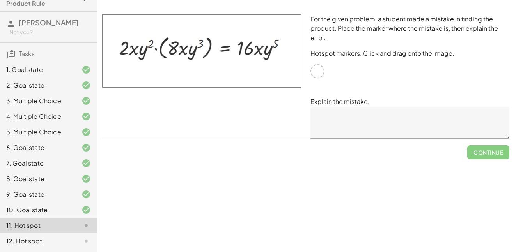
click at [31, 234] on div "10. Goal state" at bounding box center [48, 242] width 97 height 16
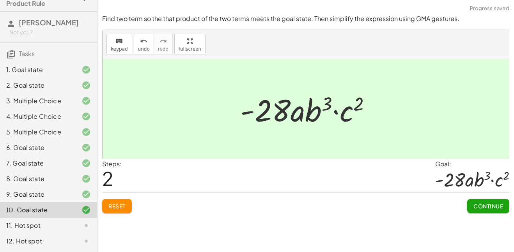
click at [60, 222] on div "11. Hot spot" at bounding box center [37, 225] width 63 height 9
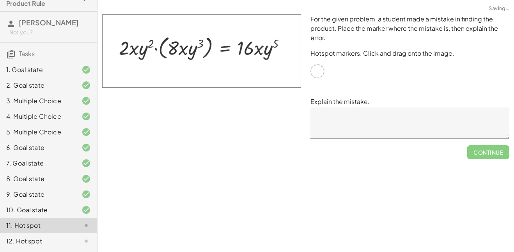
click at [312, 67] on div at bounding box center [318, 71] width 14 height 14
click at [350, 123] on textarea at bounding box center [410, 123] width 199 height 31
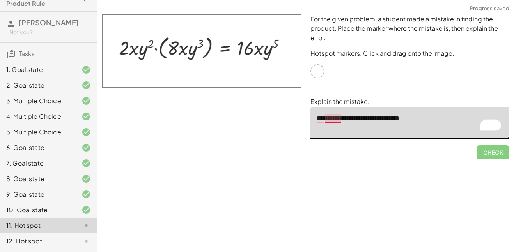
click at [330, 119] on textarea "**********" at bounding box center [410, 123] width 199 height 31
click at [344, 144] on div "Check" at bounding box center [305, 149] width 407 height 20
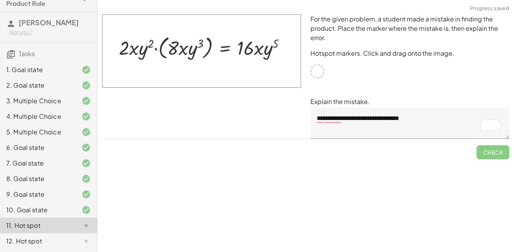
click at [334, 124] on textarea "**********" at bounding box center [410, 123] width 199 height 31
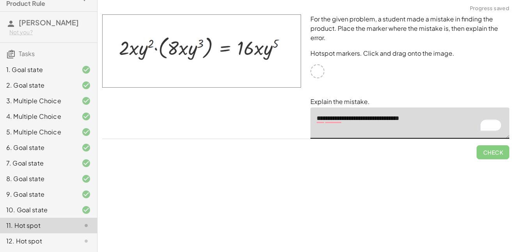
click at [332, 121] on textarea "**********" at bounding box center [410, 123] width 199 height 31
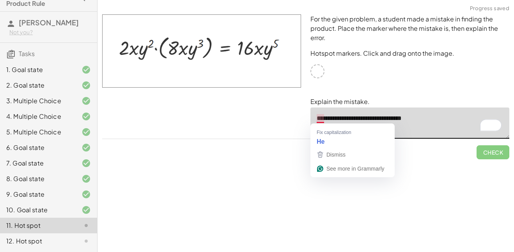
click at [322, 115] on textarea "**********" at bounding box center [410, 123] width 199 height 31
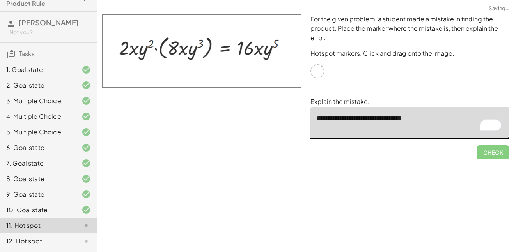
type textarea "**********"
click at [319, 74] on div at bounding box center [318, 71] width 14 height 14
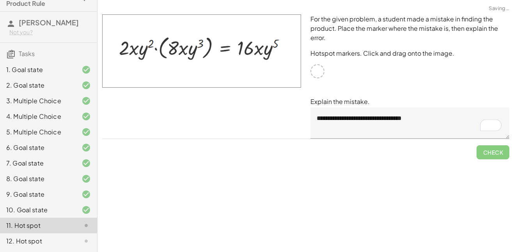
click at [319, 74] on div at bounding box center [318, 71] width 14 height 14
drag, startPoint x: 262, startPoint y: 46, endPoint x: 319, endPoint y: 69, distance: 61.6
click at [319, 69] on div "**********" at bounding box center [306, 77] width 417 height 134
drag, startPoint x: 234, startPoint y: 42, endPoint x: 494, endPoint y: 140, distance: 277.6
click at [0, 0] on div "**********" at bounding box center [0, 0] width 0 height 0
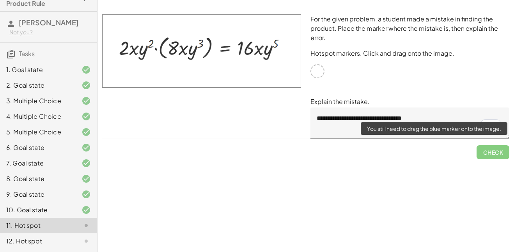
click at [500, 151] on span "Check" at bounding box center [493, 149] width 33 height 20
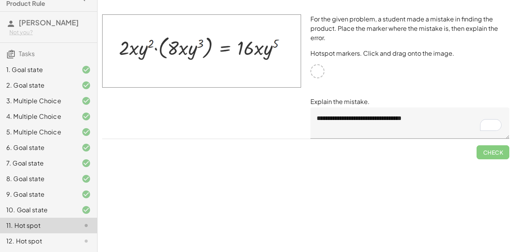
click at [319, 69] on div at bounding box center [318, 71] width 14 height 14
click at [224, 61] on img at bounding box center [201, 50] width 199 height 73
drag, startPoint x: 203, startPoint y: 56, endPoint x: 340, endPoint y: 55, distance: 136.6
click at [340, 55] on div "**********" at bounding box center [306, 77] width 417 height 134
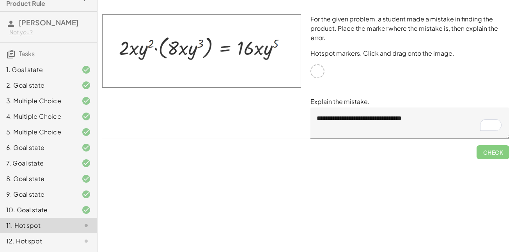
drag, startPoint x: 265, startPoint y: 46, endPoint x: 293, endPoint y: 55, distance: 30.1
click at [293, 55] on img at bounding box center [201, 50] width 199 height 73
click at [319, 74] on div at bounding box center [318, 71] width 14 height 14
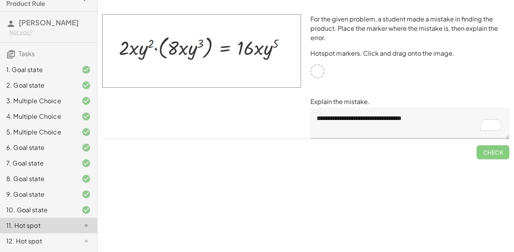
drag, startPoint x: 264, startPoint y: 46, endPoint x: 331, endPoint y: 76, distance: 73.3
click at [331, 76] on div "**********" at bounding box center [306, 77] width 417 height 134
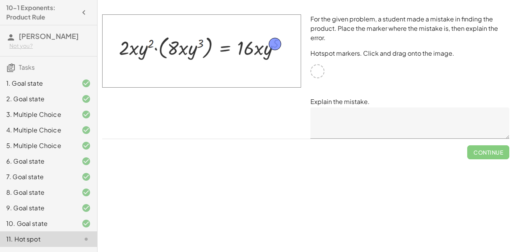
drag, startPoint x: 316, startPoint y: 68, endPoint x: 273, endPoint y: 41, distance: 50.9
click at [381, 135] on textarea at bounding box center [410, 123] width 199 height 31
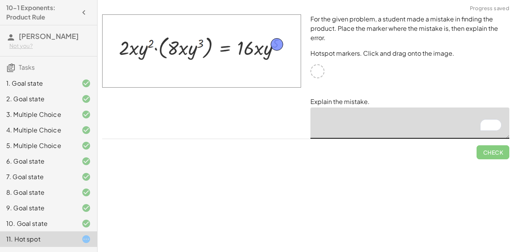
drag, startPoint x: 272, startPoint y: 46, endPoint x: 276, endPoint y: 49, distance: 5.4
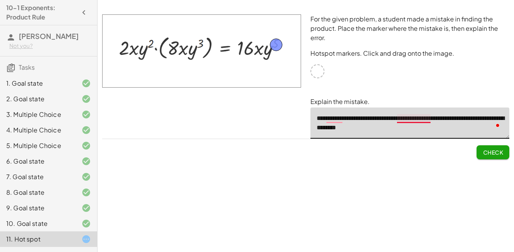
click at [421, 120] on textarea "**********" at bounding box center [410, 123] width 199 height 31
click at [339, 122] on textarea "**********" at bounding box center [410, 123] width 199 height 31
type textarea "**********"
click at [486, 150] on span "Check" at bounding box center [493, 152] width 20 height 7
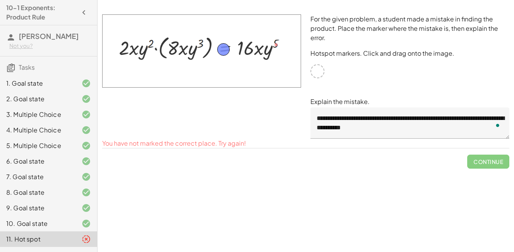
drag, startPoint x: 277, startPoint y: 42, endPoint x: 226, endPoint y: 55, distance: 52.7
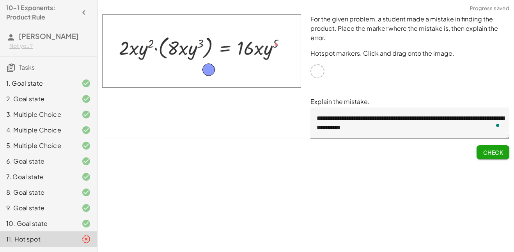
drag, startPoint x: 226, startPoint y: 55, endPoint x: 208, endPoint y: 68, distance: 21.5
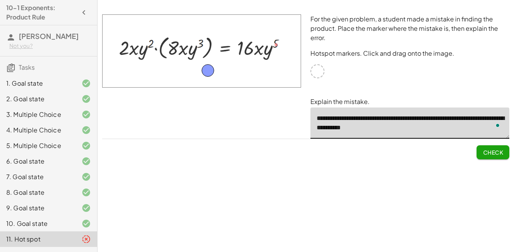
click at [396, 130] on textarea "**********" at bounding box center [410, 123] width 199 height 31
drag, startPoint x: 396, startPoint y: 130, endPoint x: 314, endPoint y: 115, distance: 83.3
click at [314, 115] on textarea "**********" at bounding box center [410, 123] width 199 height 31
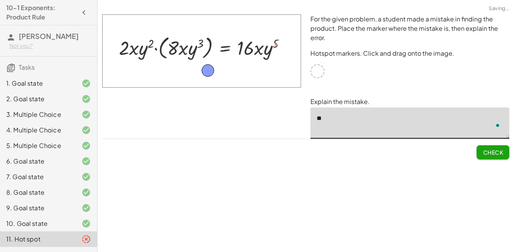
type textarea "*"
drag, startPoint x: 210, startPoint y: 72, endPoint x: 185, endPoint y: 78, distance: 26.4
drag, startPoint x: 178, startPoint y: 80, endPoint x: 306, endPoint y: -47, distance: 180.2
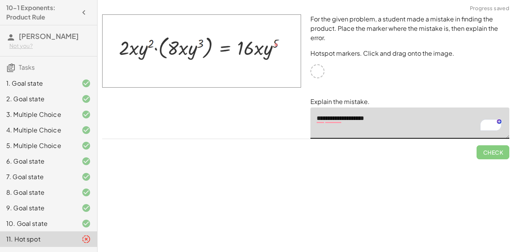
type textarea "**********"
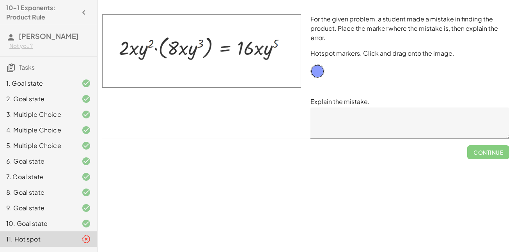
click at [320, 126] on textarea at bounding box center [410, 123] width 199 height 31
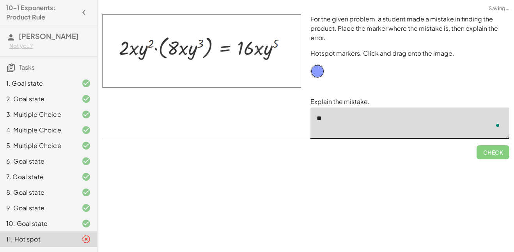
type textarea "*"
drag, startPoint x: 316, startPoint y: 71, endPoint x: 199, endPoint y: 41, distance: 121.3
drag, startPoint x: 199, startPoint y: 41, endPoint x: 199, endPoint y: 45, distance: 4.4
click at [349, 126] on textarea "To enrich screen reader interactions, please activate Accessibility in Grammarl…" at bounding box center [410, 123] width 199 height 31
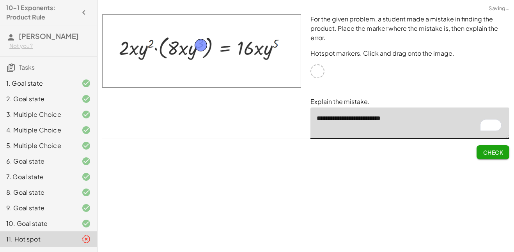
click at [345, 121] on textarea "**********" at bounding box center [410, 123] width 199 height 31
click at [371, 118] on textarea "**********" at bounding box center [410, 123] width 199 height 31
click at [321, 119] on textarea "**********" at bounding box center [410, 123] width 199 height 31
click at [492, 158] on button "Check" at bounding box center [493, 153] width 33 height 14
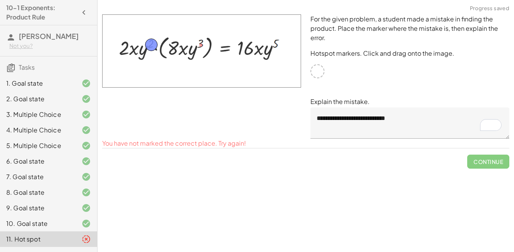
drag, startPoint x: 203, startPoint y: 45, endPoint x: 153, endPoint y: 45, distance: 49.6
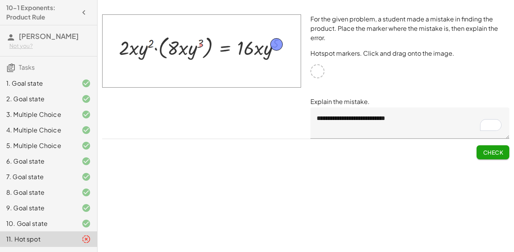
drag, startPoint x: 154, startPoint y: 44, endPoint x: 278, endPoint y: 45, distance: 124.1
drag, startPoint x: 278, startPoint y: 45, endPoint x: 275, endPoint y: 65, distance: 20.2
drag, startPoint x: 275, startPoint y: 65, endPoint x: 277, endPoint y: 45, distance: 20.4
click at [494, 149] on span "Check" at bounding box center [493, 152] width 20 height 7
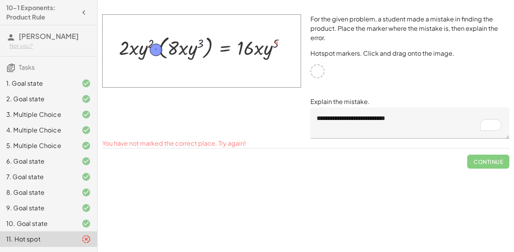
drag, startPoint x: 280, startPoint y: 40, endPoint x: 158, endPoint y: 46, distance: 121.5
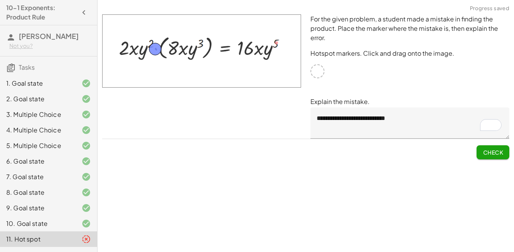
click at [492, 148] on button "Check" at bounding box center [493, 153] width 33 height 14
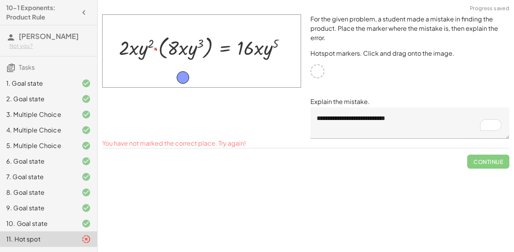
drag, startPoint x: 157, startPoint y: 46, endPoint x: 183, endPoint y: 72, distance: 36.7
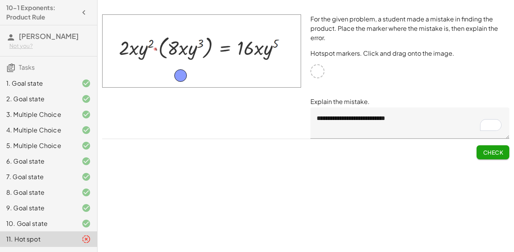
drag, startPoint x: 187, startPoint y: 80, endPoint x: 172, endPoint y: 64, distance: 22.4
click at [172, 64] on img at bounding box center [201, 50] width 199 height 73
click at [156, 51] on img at bounding box center [201, 50] width 199 height 73
drag, startPoint x: 182, startPoint y: 73, endPoint x: 262, endPoint y: 51, distance: 83.3
drag, startPoint x: 262, startPoint y: 51, endPoint x: 263, endPoint y: 47, distance: 4.0
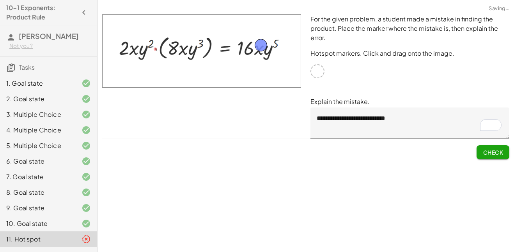
click at [421, 113] on textarea "**********" at bounding box center [410, 123] width 199 height 31
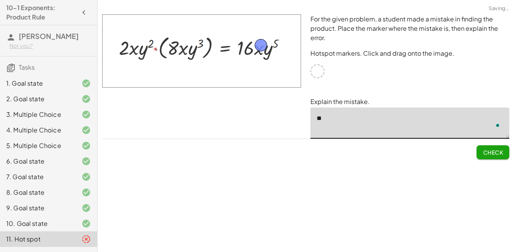
type textarea "*"
click at [372, 121] on textarea "**********" at bounding box center [410, 123] width 199 height 31
click at [335, 115] on textarea "**********" at bounding box center [410, 123] width 199 height 31
click at [322, 121] on textarea "**********" at bounding box center [410, 123] width 199 height 31
type textarea "**********"
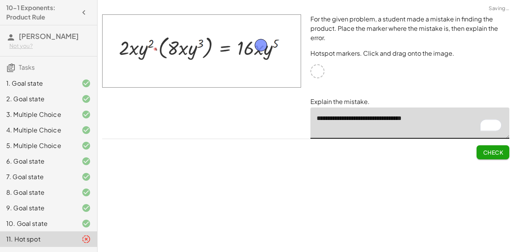
click at [482, 149] on button "Check" at bounding box center [493, 153] width 33 height 14
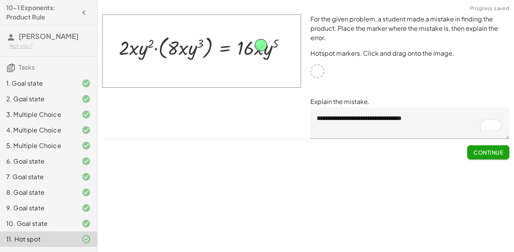
click at [482, 149] on span "Continue" at bounding box center [489, 152] width 30 height 7
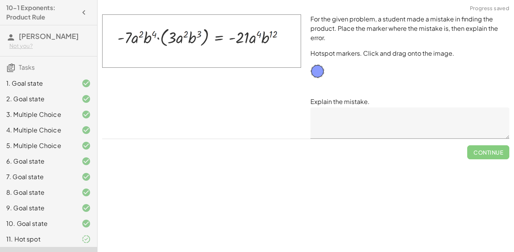
scroll to position [14, 0]
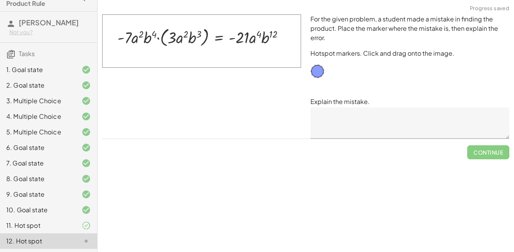
click at [398, 136] on textarea at bounding box center [410, 123] width 199 height 31
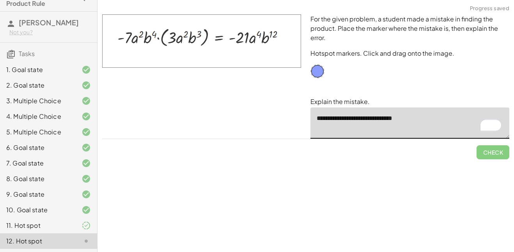
click at [380, 121] on textarea "**********" at bounding box center [410, 123] width 199 height 31
click at [355, 122] on textarea "**********" at bounding box center [410, 123] width 199 height 31
drag, startPoint x: 316, startPoint y: 75, endPoint x: 273, endPoint y: 39, distance: 56.5
type textarea "**********"
click at [489, 155] on span "Check" at bounding box center [493, 152] width 20 height 7
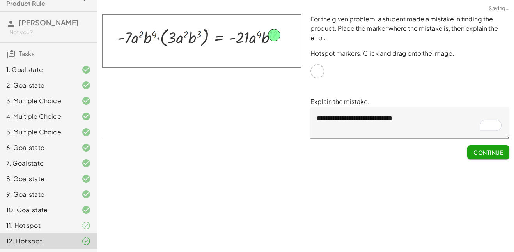
click at [489, 155] on span "Continue" at bounding box center [489, 152] width 30 height 7
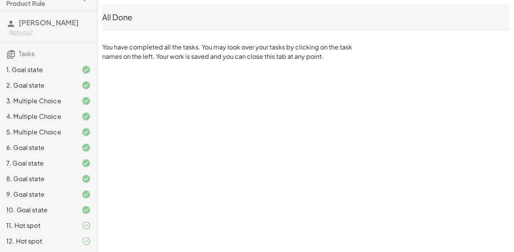
scroll to position [0, 0]
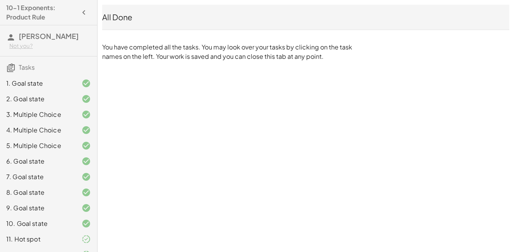
click at [79, 14] on icon "button" at bounding box center [83, 12] width 9 height 9
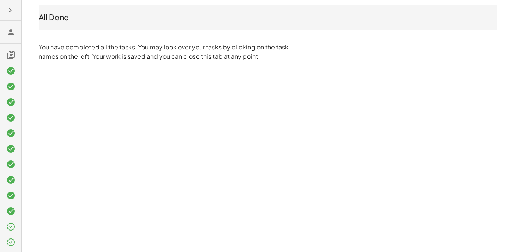
click at [10, 14] on icon "button" at bounding box center [9, 9] width 9 height 9
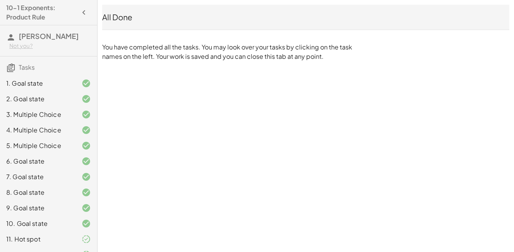
click at [117, 18] on div "All Done" at bounding box center [305, 17] width 407 height 11
click at [95, 13] on div "10-1 Exponents: Product Rule [PERSON_NAME] Not you? Tasks 1. Goal state 2. Goal…" at bounding box center [48, 126] width 97 height 252
click at [89, 13] on button "button" at bounding box center [84, 12] width 14 height 14
